Goal: Transaction & Acquisition: Purchase product/service

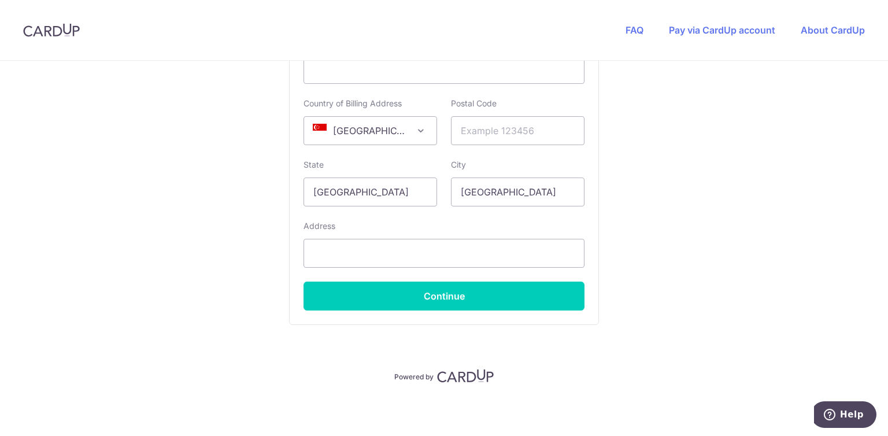
scroll to position [553, 0]
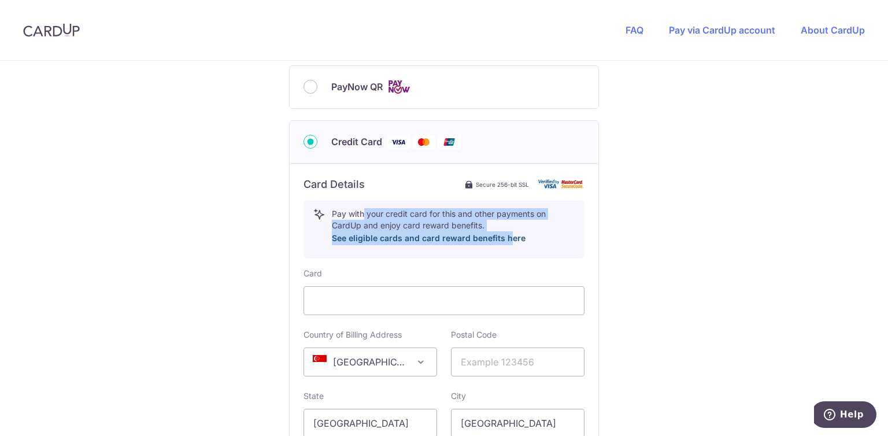
drag, startPoint x: 358, startPoint y: 213, endPoint x: 505, endPoint y: 233, distance: 147.6
click at [505, 233] on p "Pay with your credit card for this and other payments on CardUp and enjoy card …" at bounding box center [453, 226] width 243 height 37
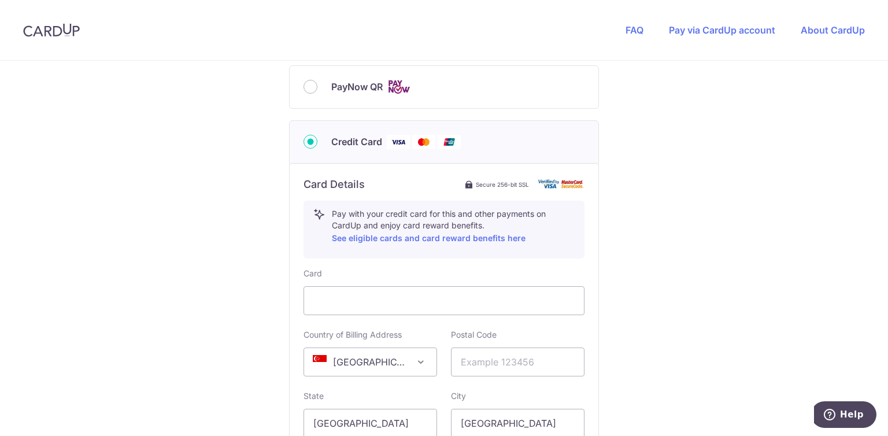
click at [538, 249] on div "Pay with your credit card for this and other payments on CardUp and enjoy card …" at bounding box center [450, 229] width 250 height 43
click at [520, 357] on input "text" at bounding box center [518, 361] width 134 height 29
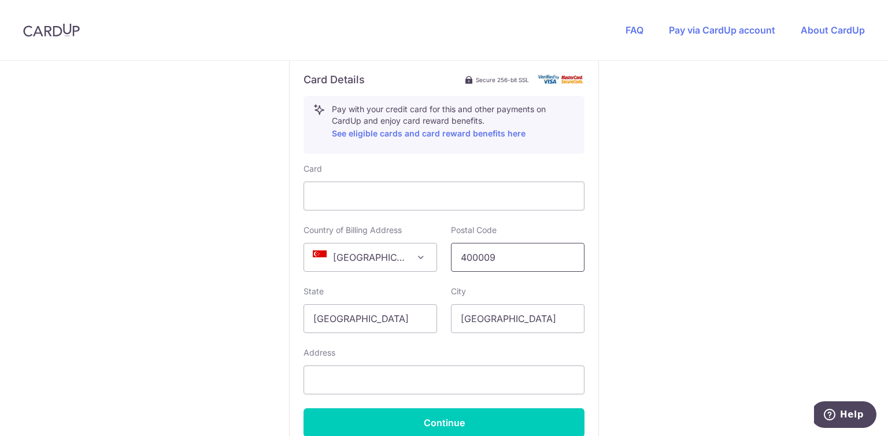
scroll to position [784, 0]
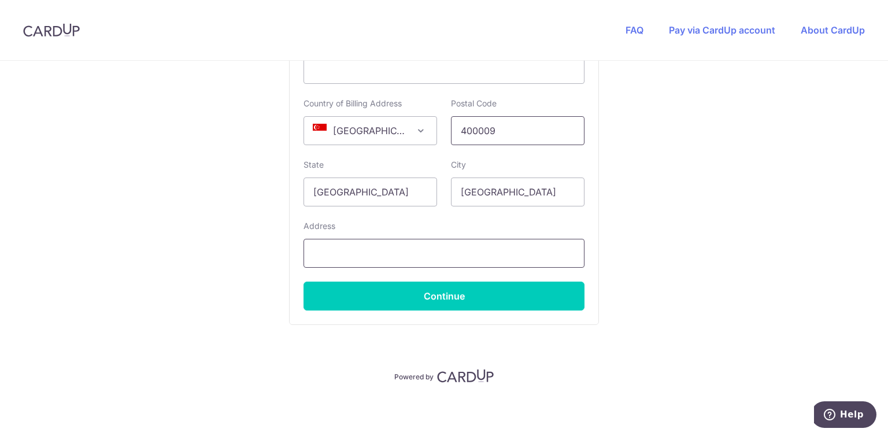
type input "400009"
click at [382, 250] on input "text" at bounding box center [444, 253] width 281 height 29
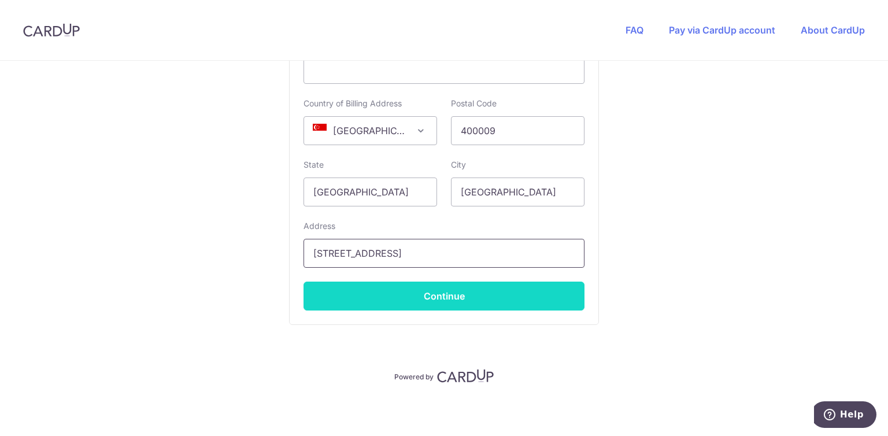
type input "9 eunos crescent"
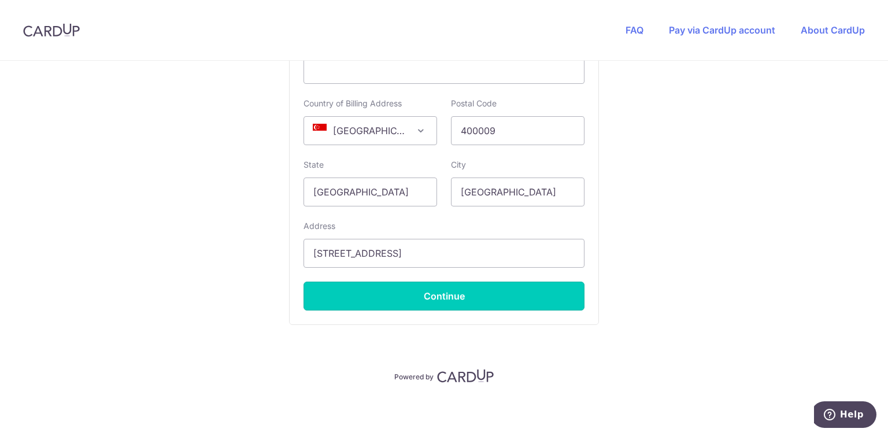
click at [447, 294] on button "Continue" at bounding box center [444, 296] width 281 height 29
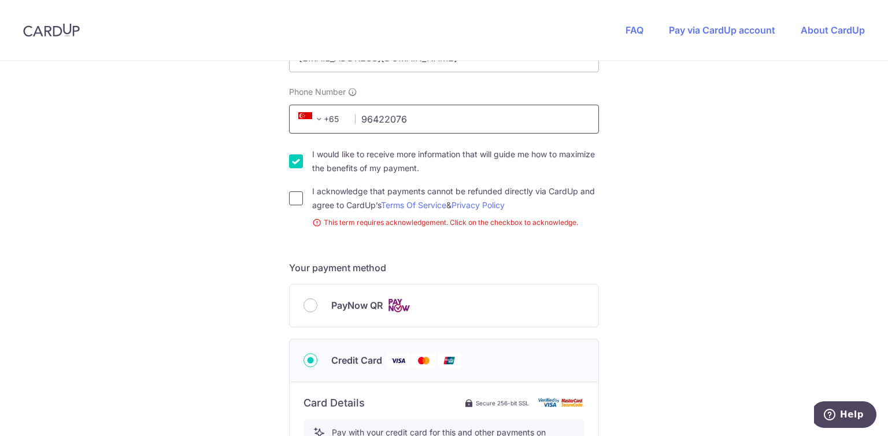
scroll to position [394, 0]
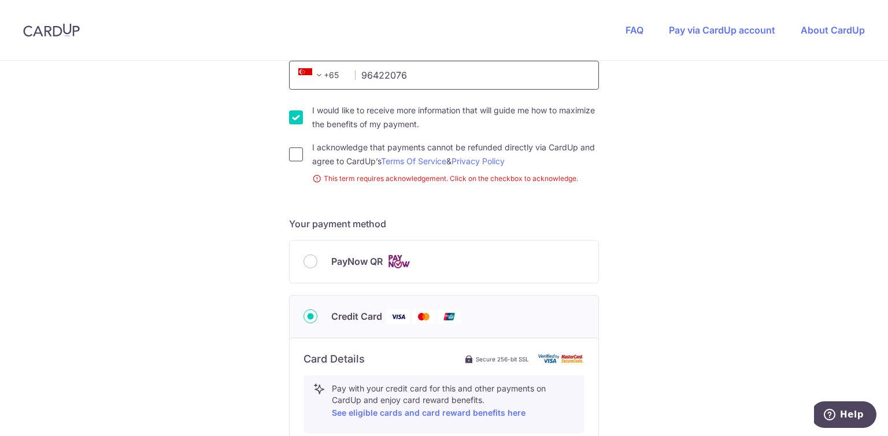
type input "96422076"
click at [293, 158] on input "I acknowledge that payments cannot be refunded directly via CardUp and agree to…" at bounding box center [296, 154] width 14 height 14
checkbox input "true"
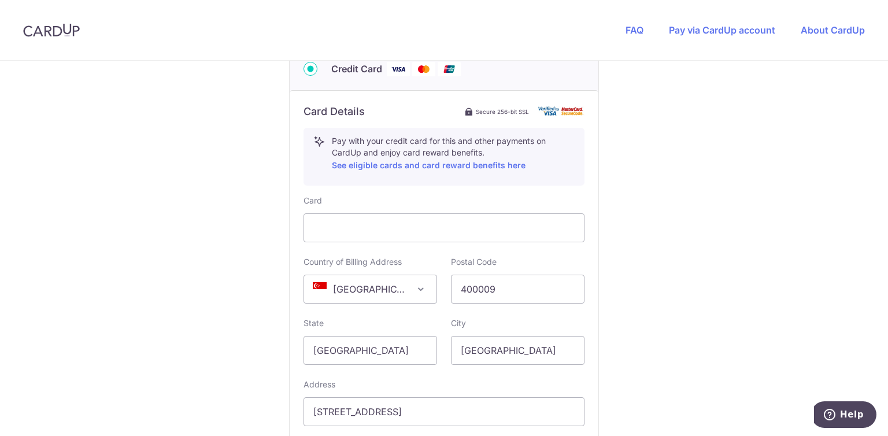
scroll to position [784, 0]
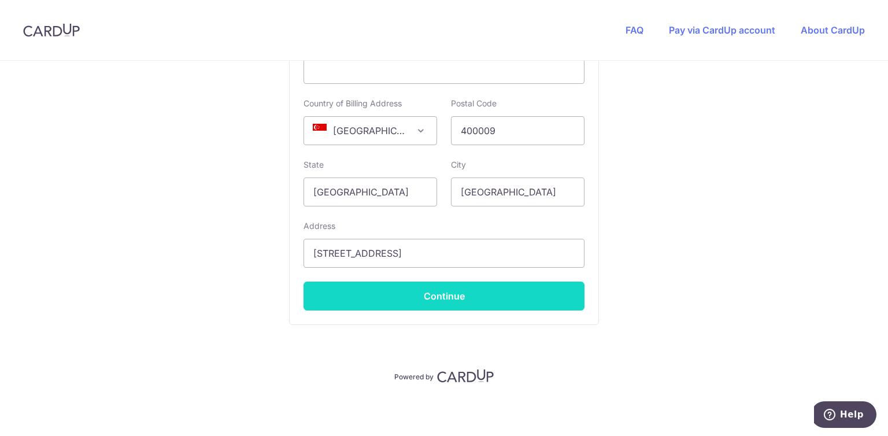
click at [469, 300] on button "Continue" at bounding box center [444, 296] width 281 height 29
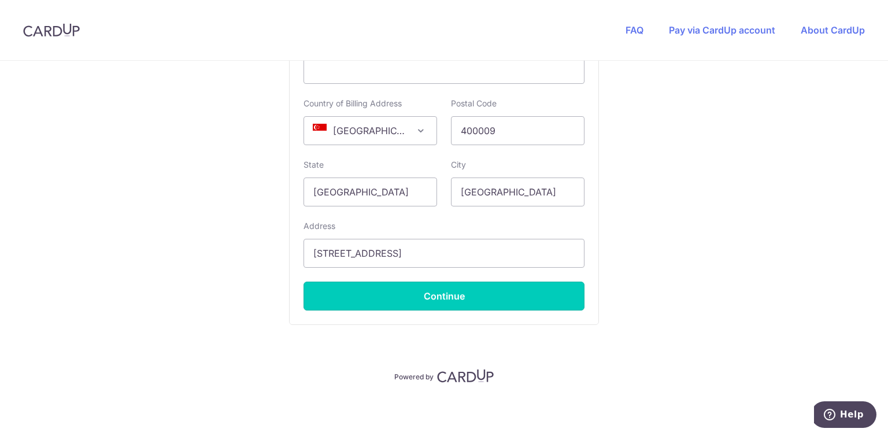
type input "**** 6203"
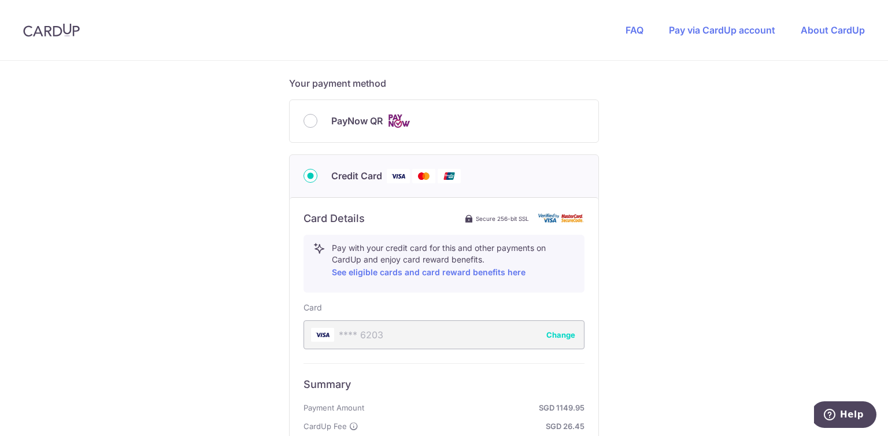
scroll to position [393, 0]
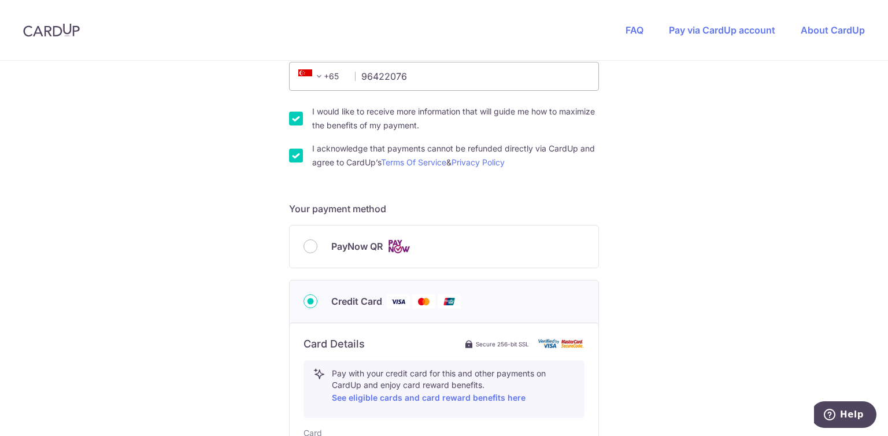
click at [306, 253] on div "PayNow QR" at bounding box center [444, 246] width 281 height 14
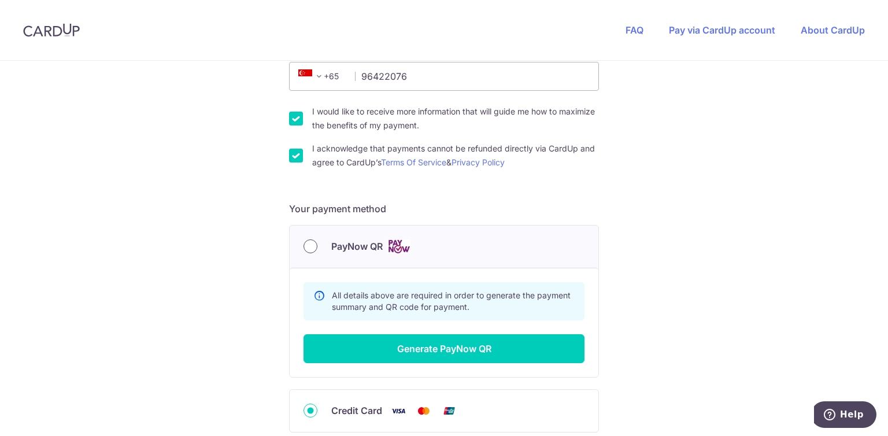
click at [309, 246] on input "PayNow QR" at bounding box center [311, 246] width 14 height 14
radio input "true"
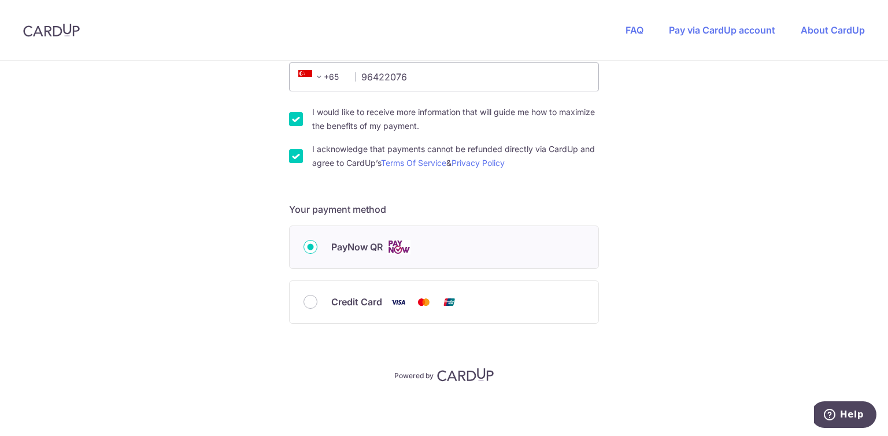
scroll to position [391, 0]
click at [404, 243] on img at bounding box center [398, 248] width 23 height 14
click at [317, 243] on input "PayNow QR" at bounding box center [311, 248] width 14 height 14
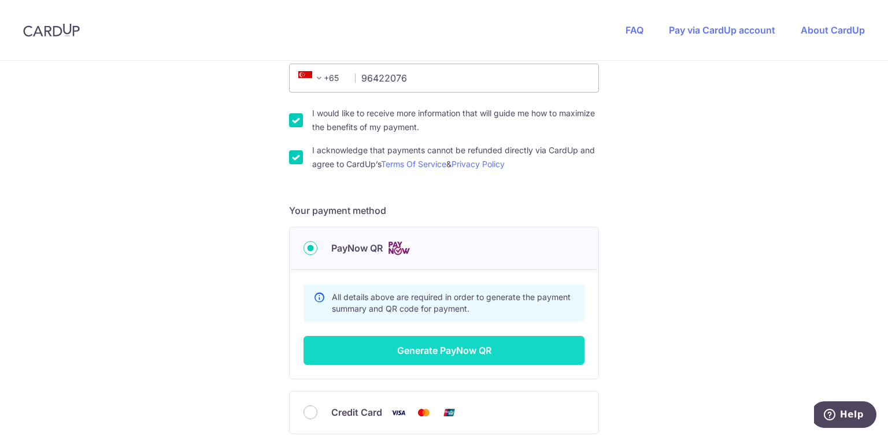
click at [469, 347] on button "Generate PayNow QR" at bounding box center [444, 350] width 281 height 29
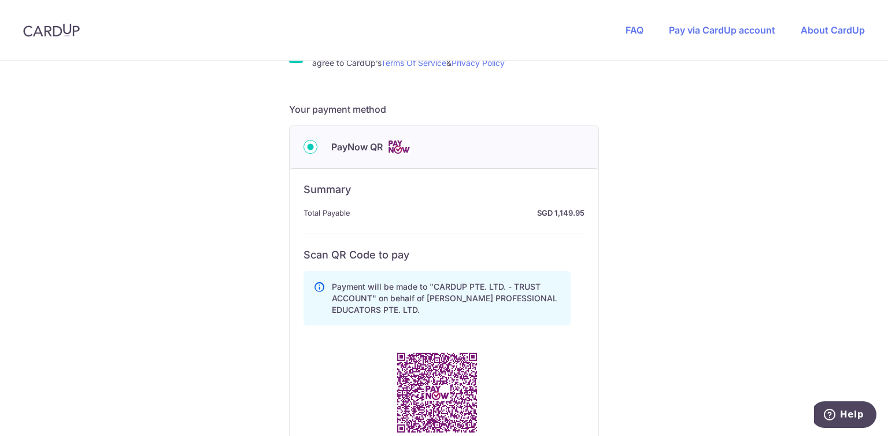
scroll to position [565, 0]
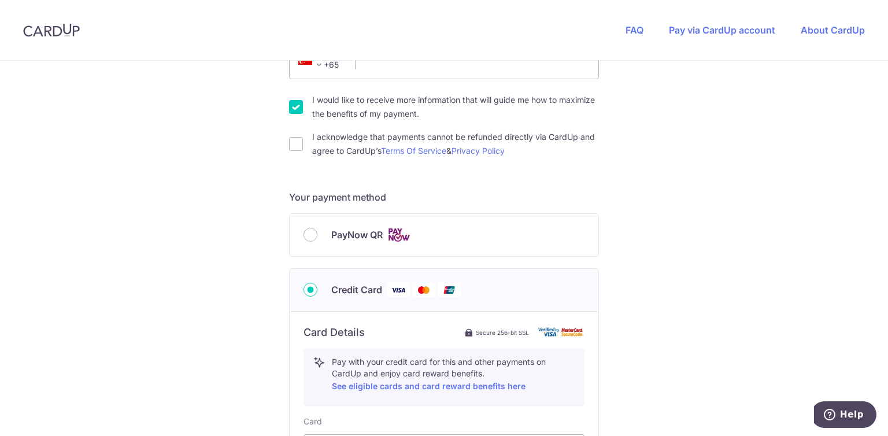
scroll to position [520, 0]
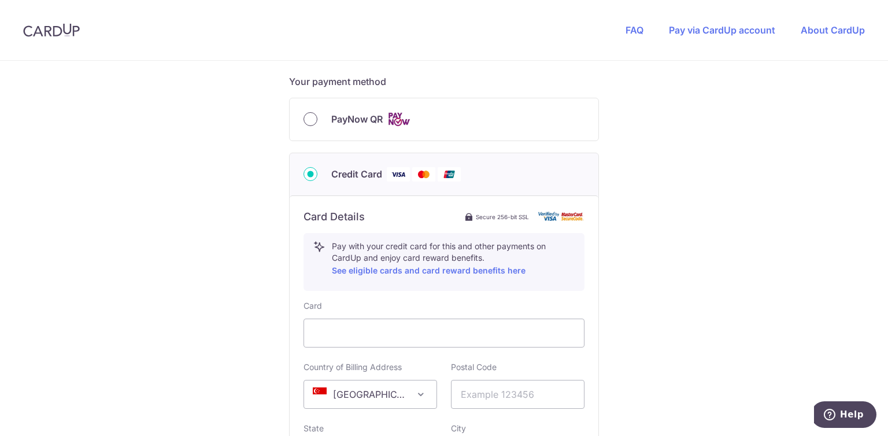
click at [314, 120] on input "PayNow QR" at bounding box center [311, 119] width 14 height 14
radio input "true"
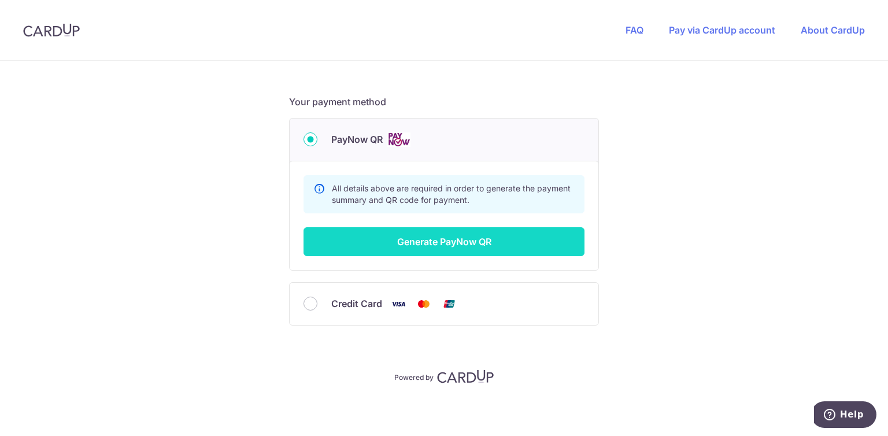
click at [449, 244] on button "Generate PayNow QR" at bounding box center [444, 241] width 281 height 29
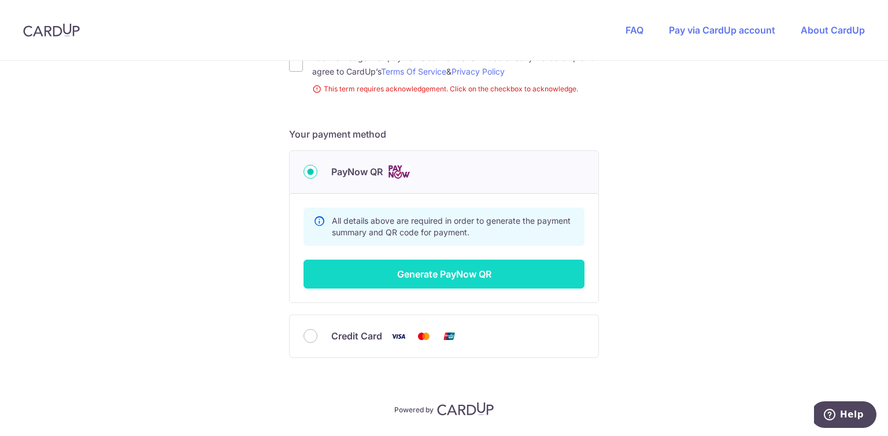
scroll to position [221, 0]
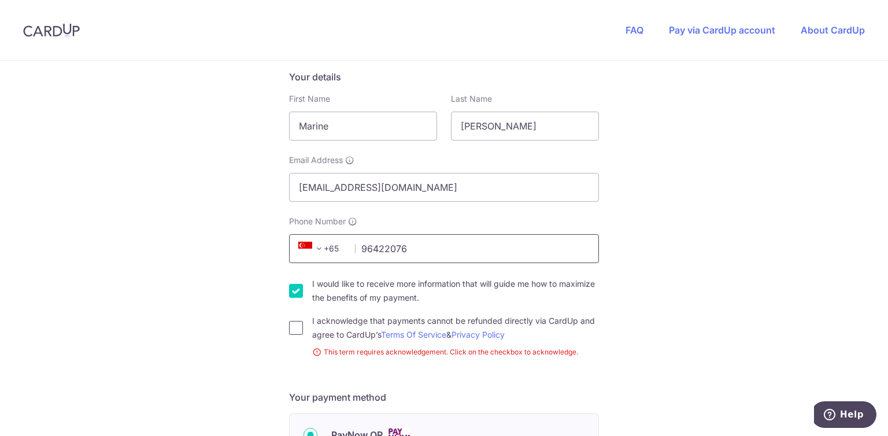
type input "96422076"
click at [299, 331] on input "I acknowledge that payments cannot be refunded directly via CardUp and agree to…" at bounding box center [296, 328] width 14 height 14
checkbox input "true"
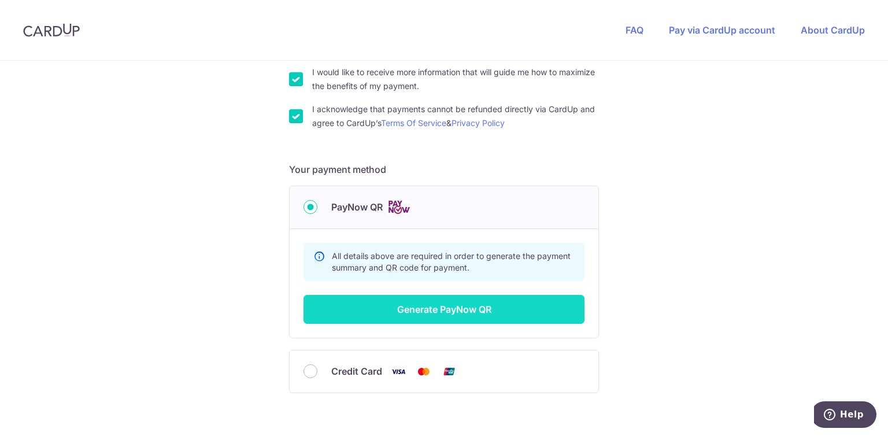
scroll to position [452, 0]
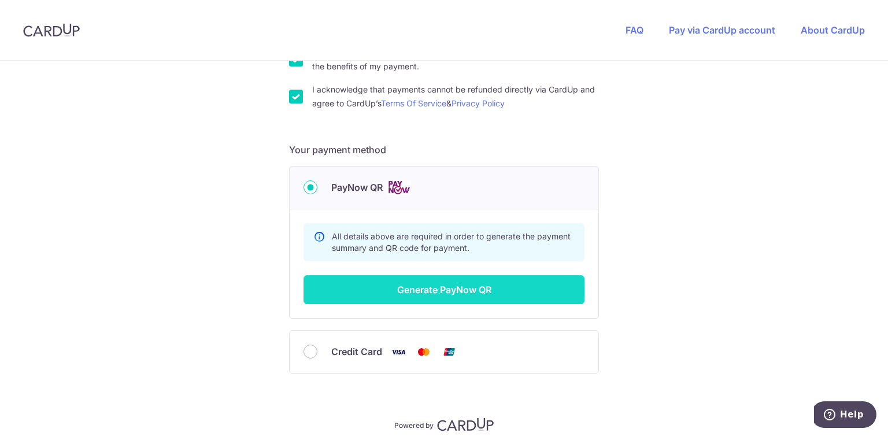
click at [423, 286] on button "Generate PayNow QR" at bounding box center [444, 289] width 281 height 29
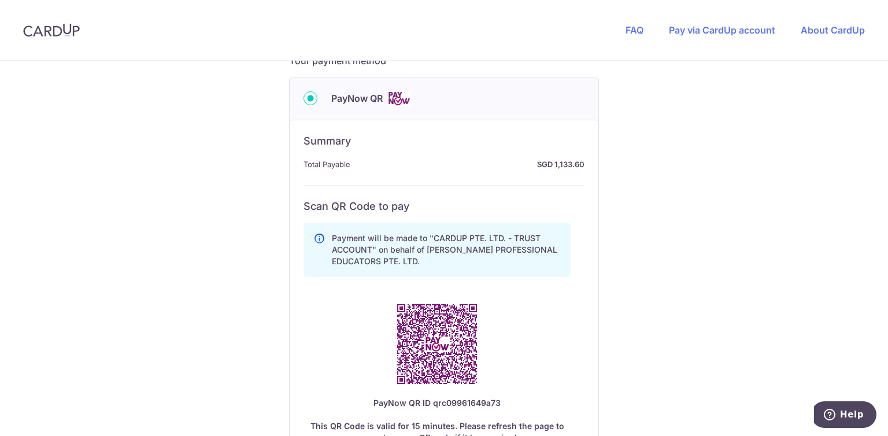
scroll to position [626, 0]
